Goal: Navigation & Orientation: Find specific page/section

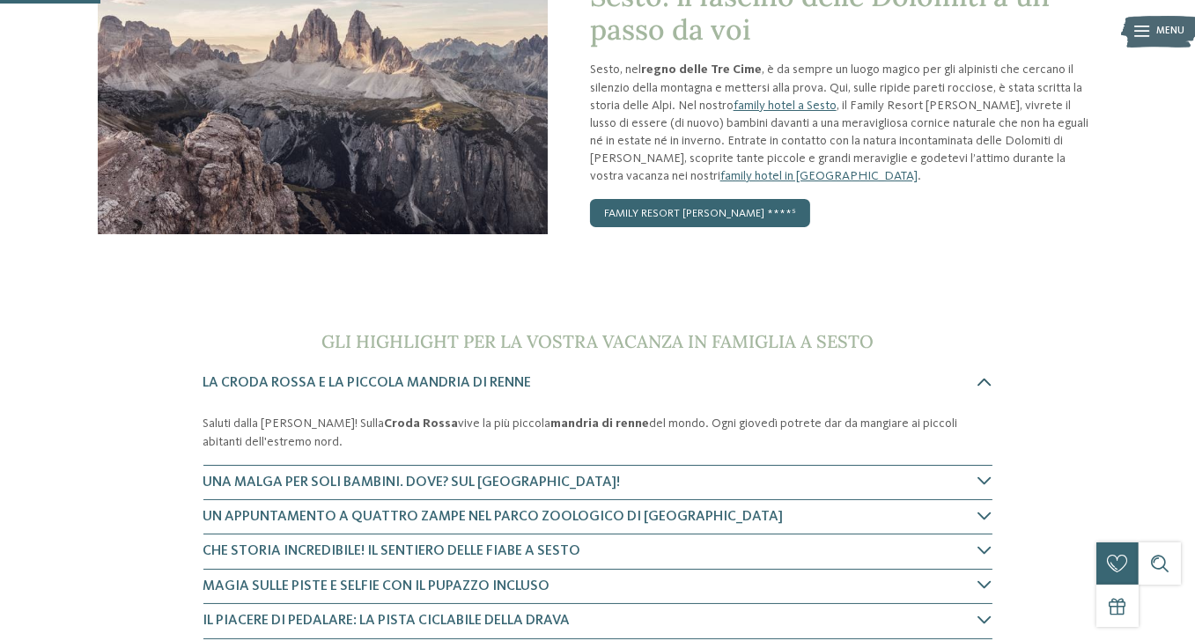
scroll to position [135, 0]
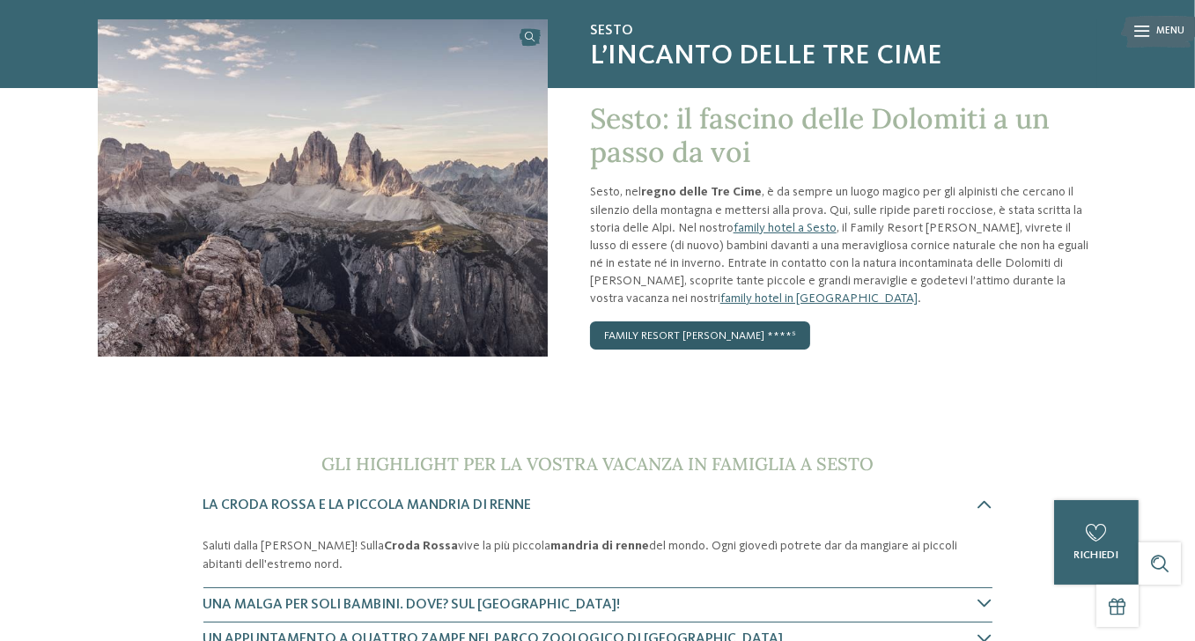
click at [694, 350] on link "Family Resort [PERSON_NAME] ****ˢ" at bounding box center [700, 335] width 220 height 28
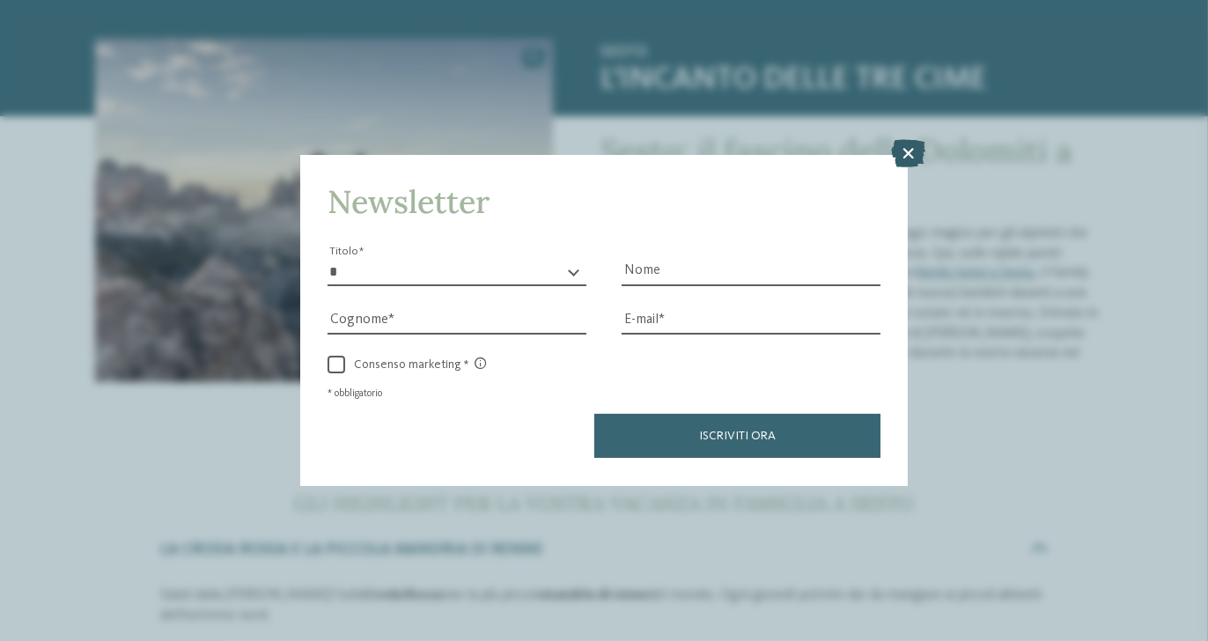
click at [903, 154] on icon at bounding box center [908, 154] width 34 height 28
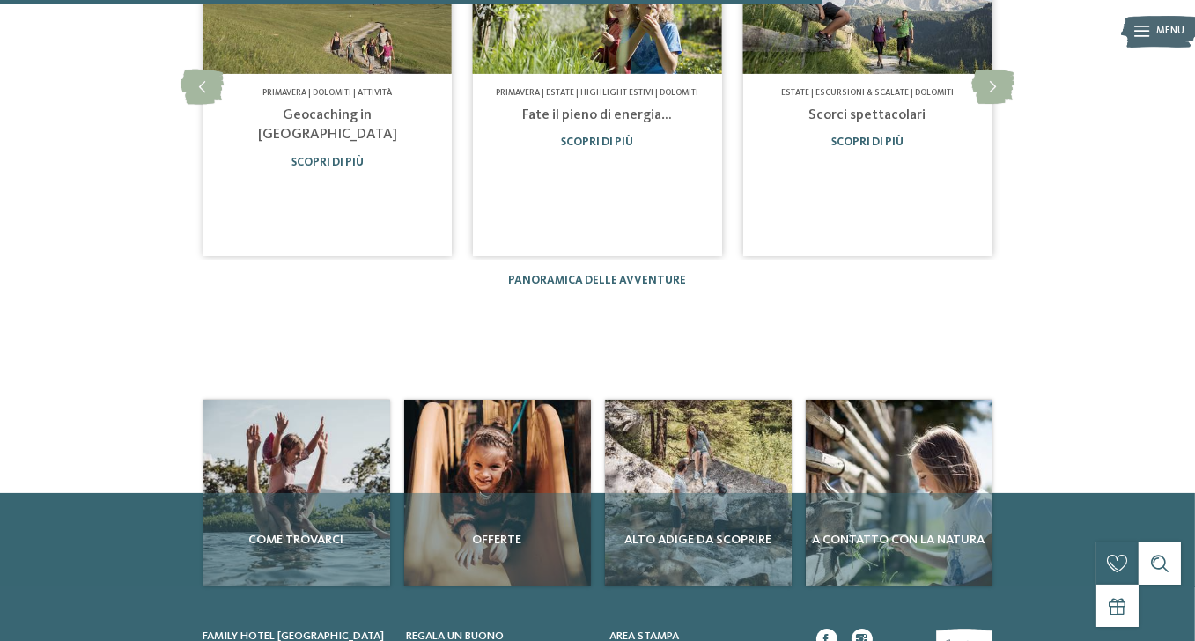
scroll to position [1632, 0]
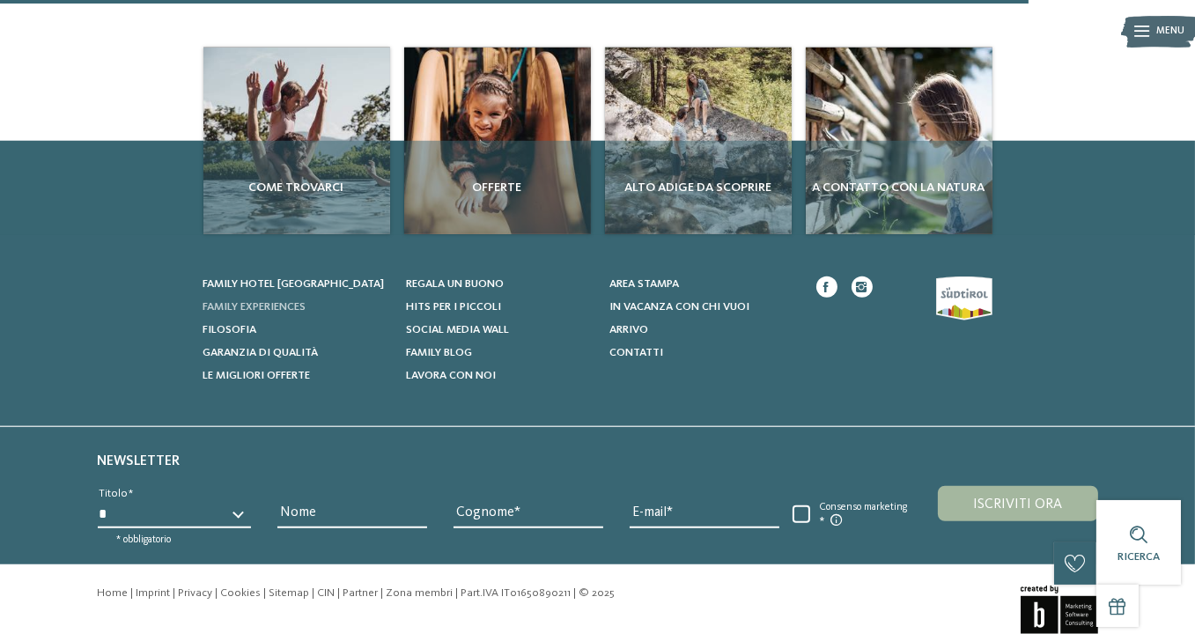
click at [224, 313] on span "Family experiences" at bounding box center [254, 306] width 103 height 11
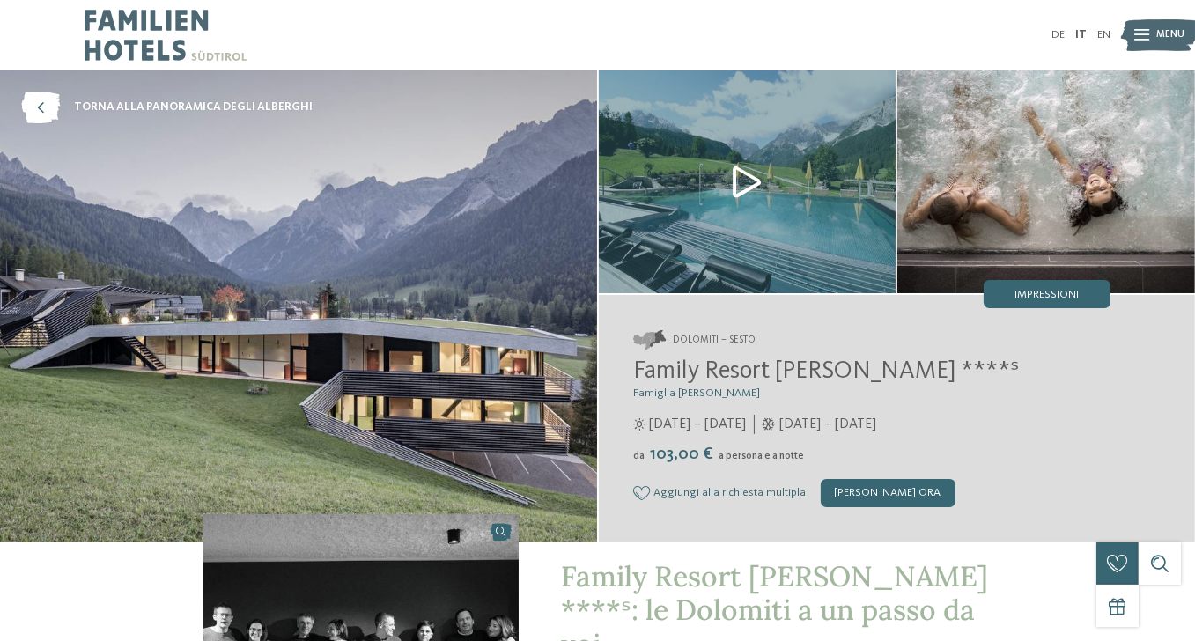
click at [734, 182] on img at bounding box center [748, 181] width 298 height 223
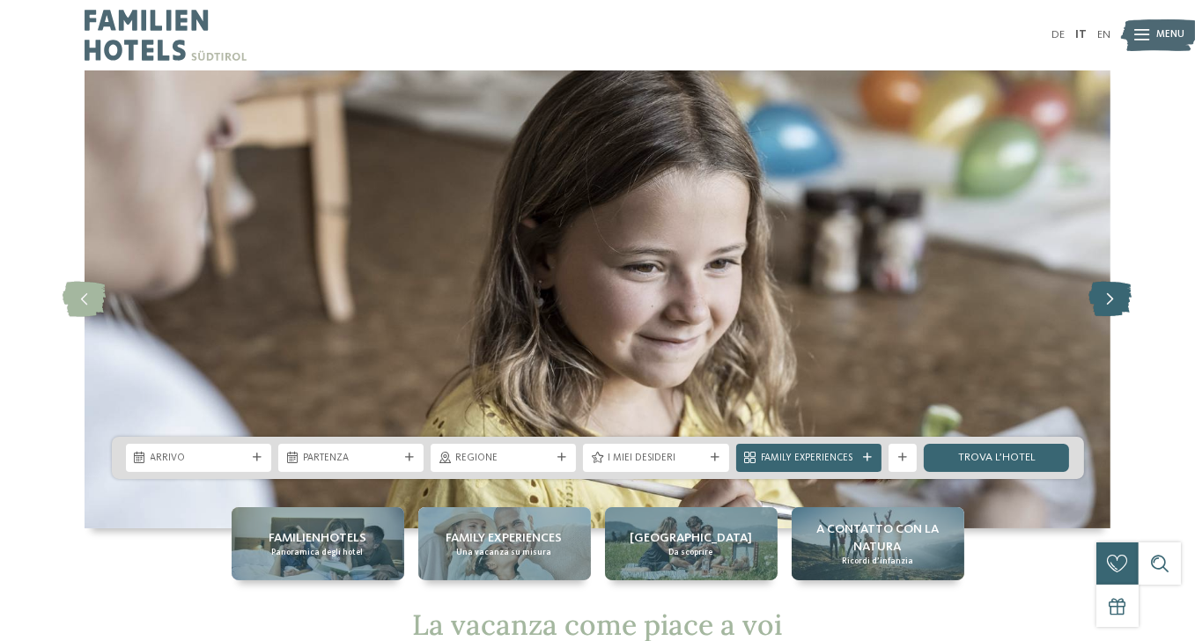
click at [1094, 308] on icon at bounding box center [1110, 299] width 43 height 35
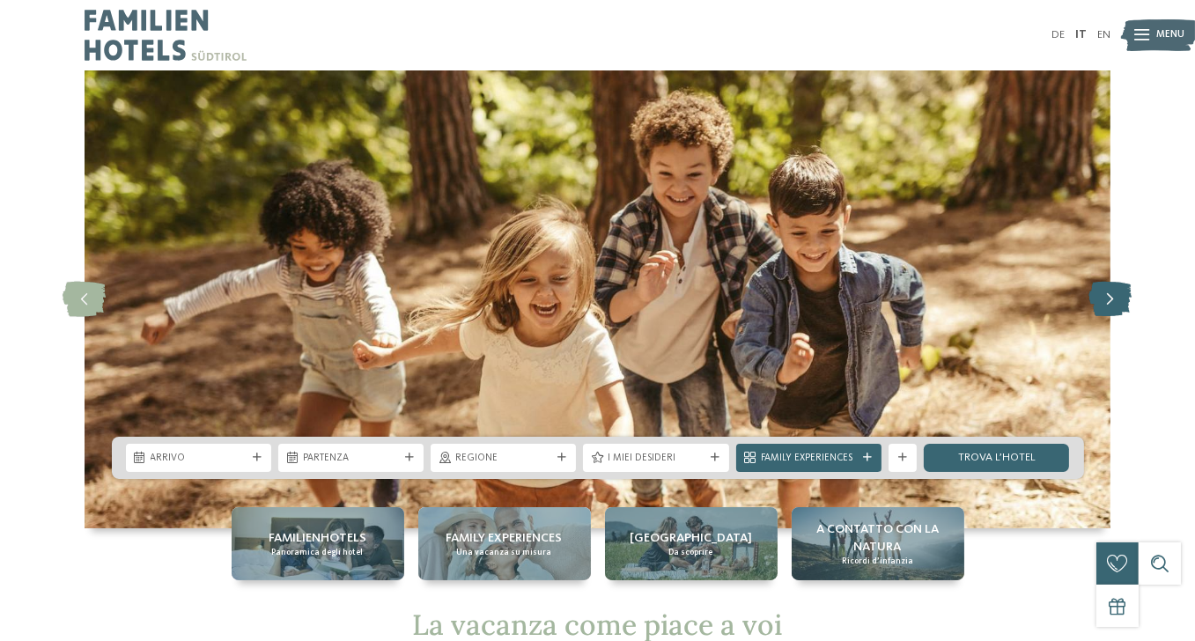
click at [1094, 309] on icon at bounding box center [1110, 299] width 43 height 35
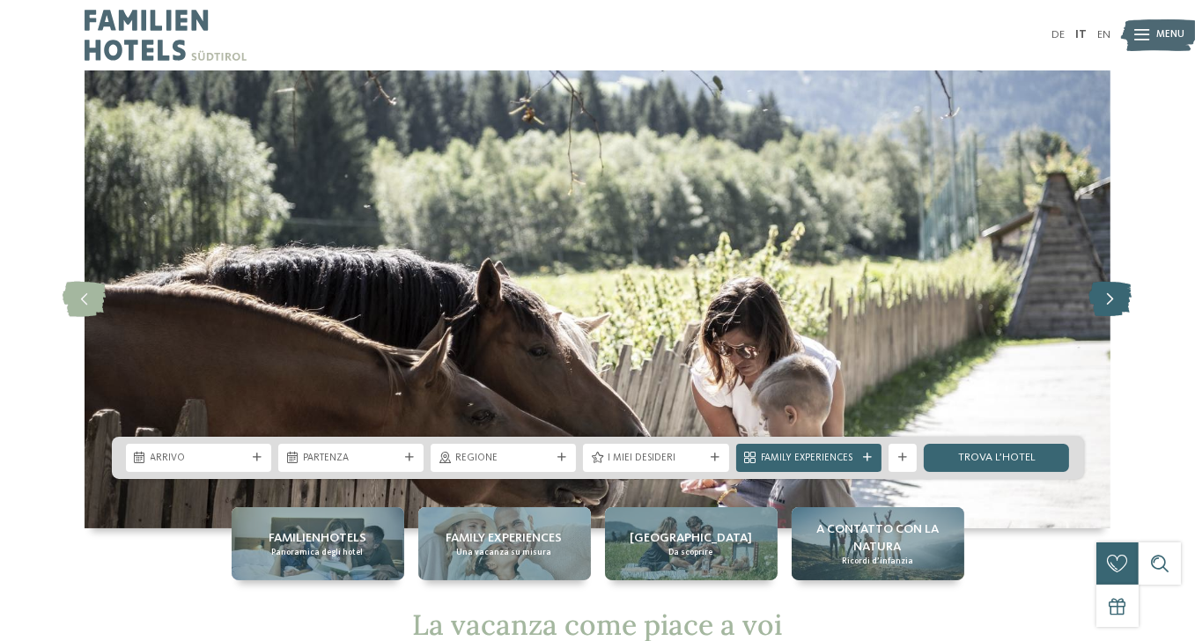
click at [1094, 309] on icon at bounding box center [1110, 299] width 43 height 35
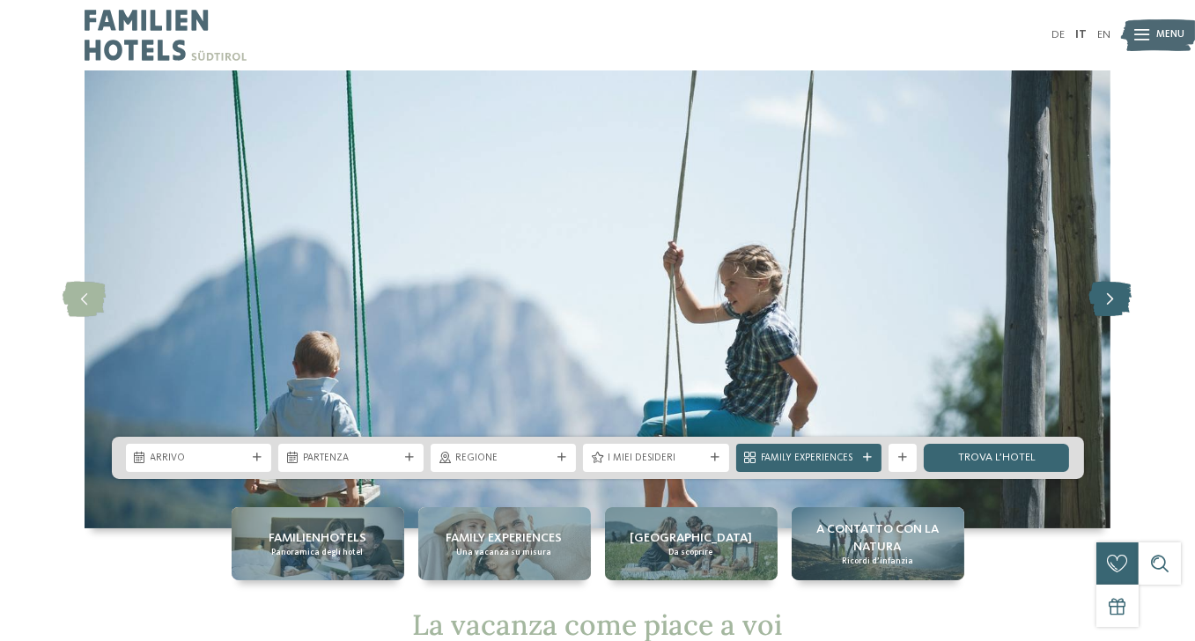
click at [1094, 309] on icon at bounding box center [1110, 299] width 43 height 35
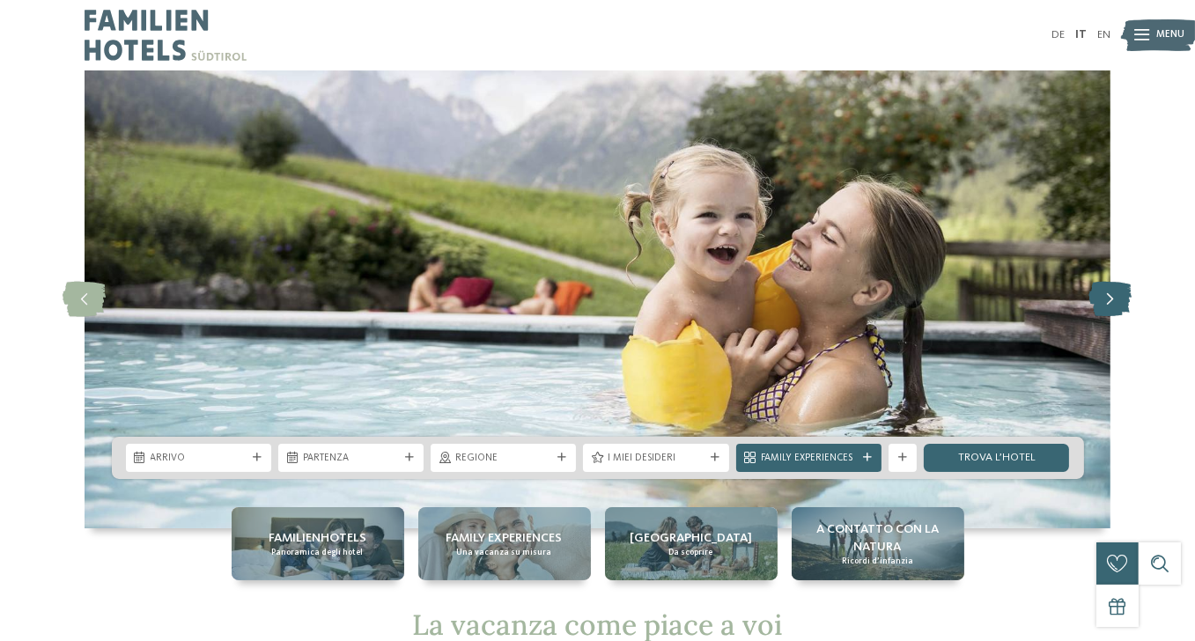
click at [1094, 309] on icon at bounding box center [1110, 299] width 43 height 35
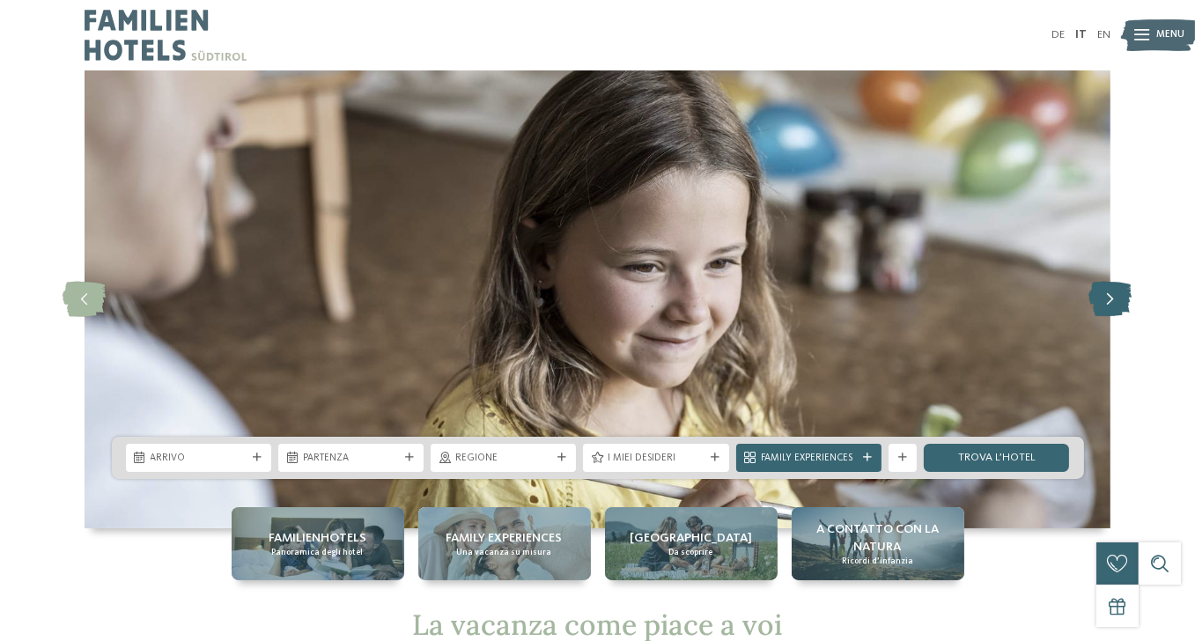
click at [1094, 309] on icon at bounding box center [1110, 299] width 43 height 35
